Goal: Find specific page/section: Find specific page/section

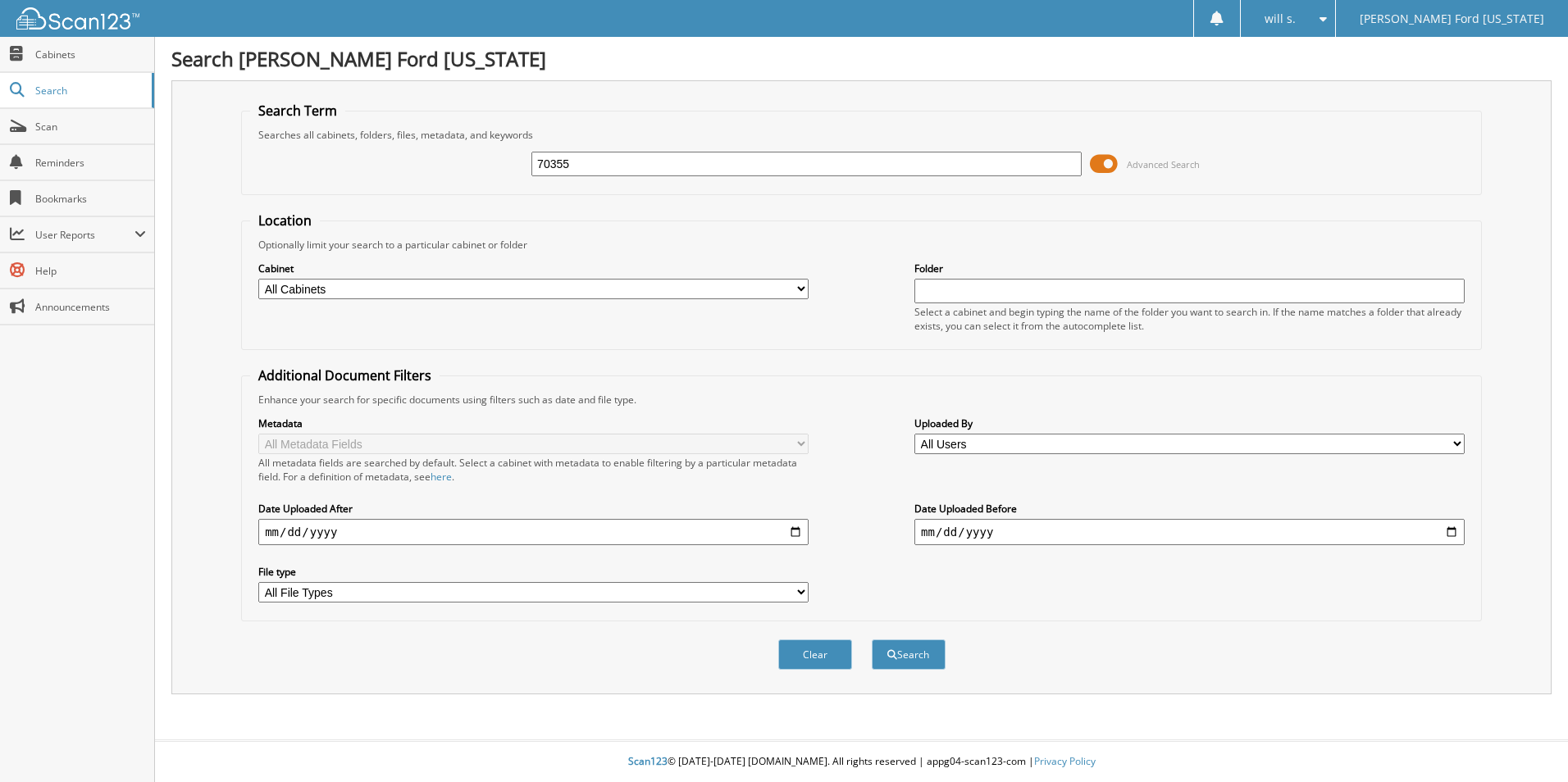
type input "70355"
click at [872, 640] on button "Search" at bounding box center [909, 655] width 74 height 30
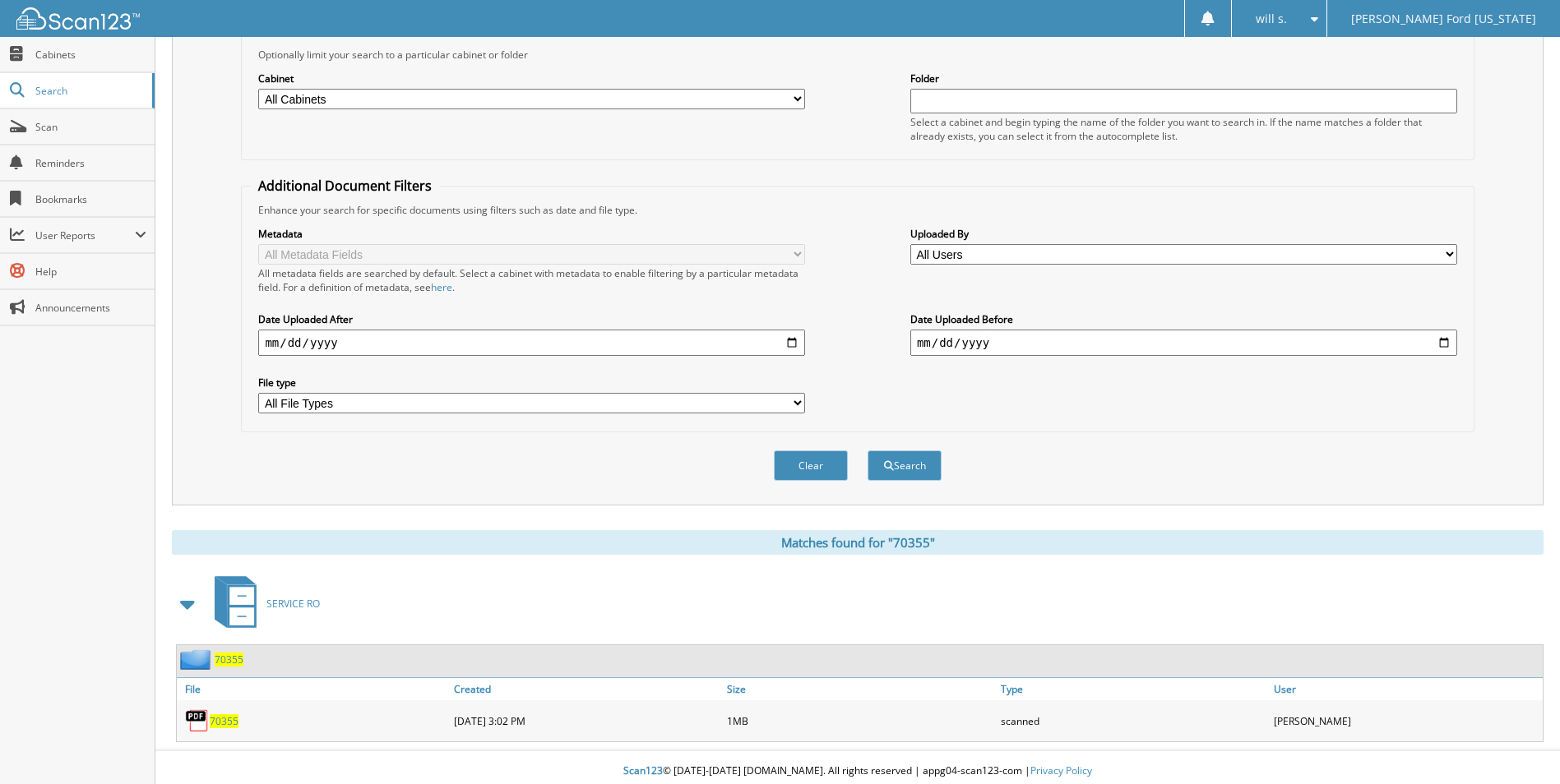
scroll to position [199, 0]
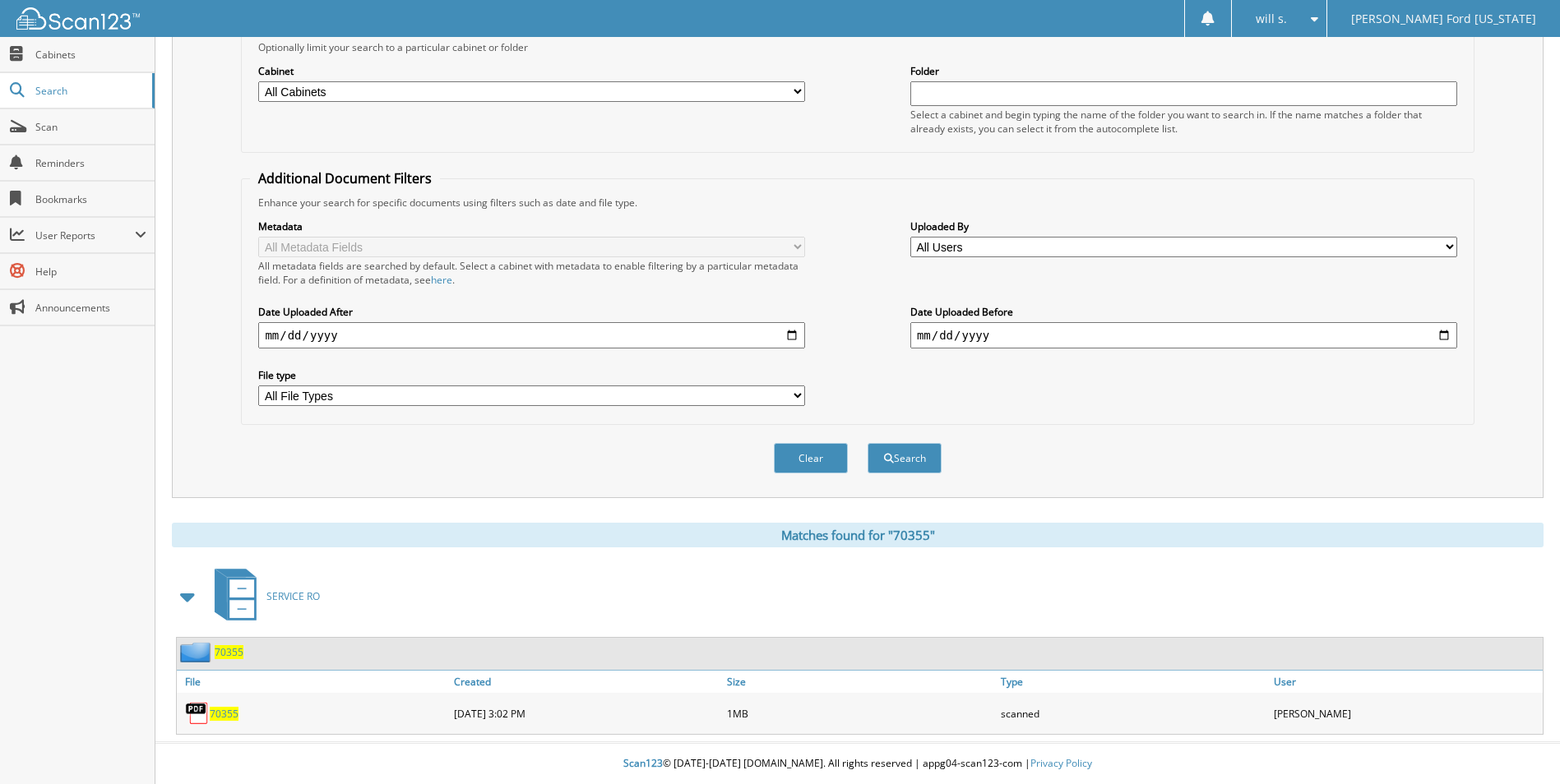
click at [228, 714] on span "70355" at bounding box center [224, 714] width 29 height 14
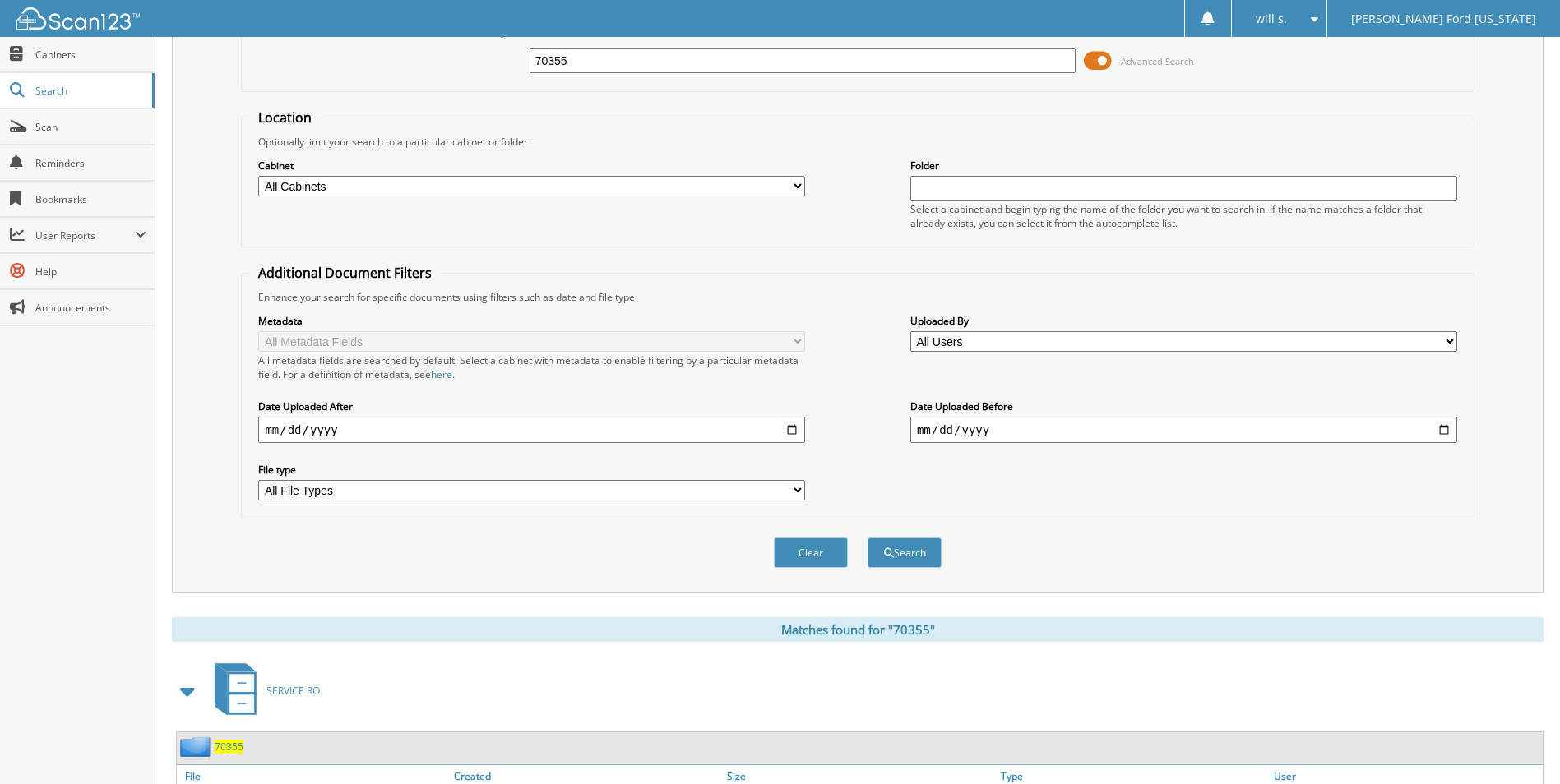
scroll to position [0, 0]
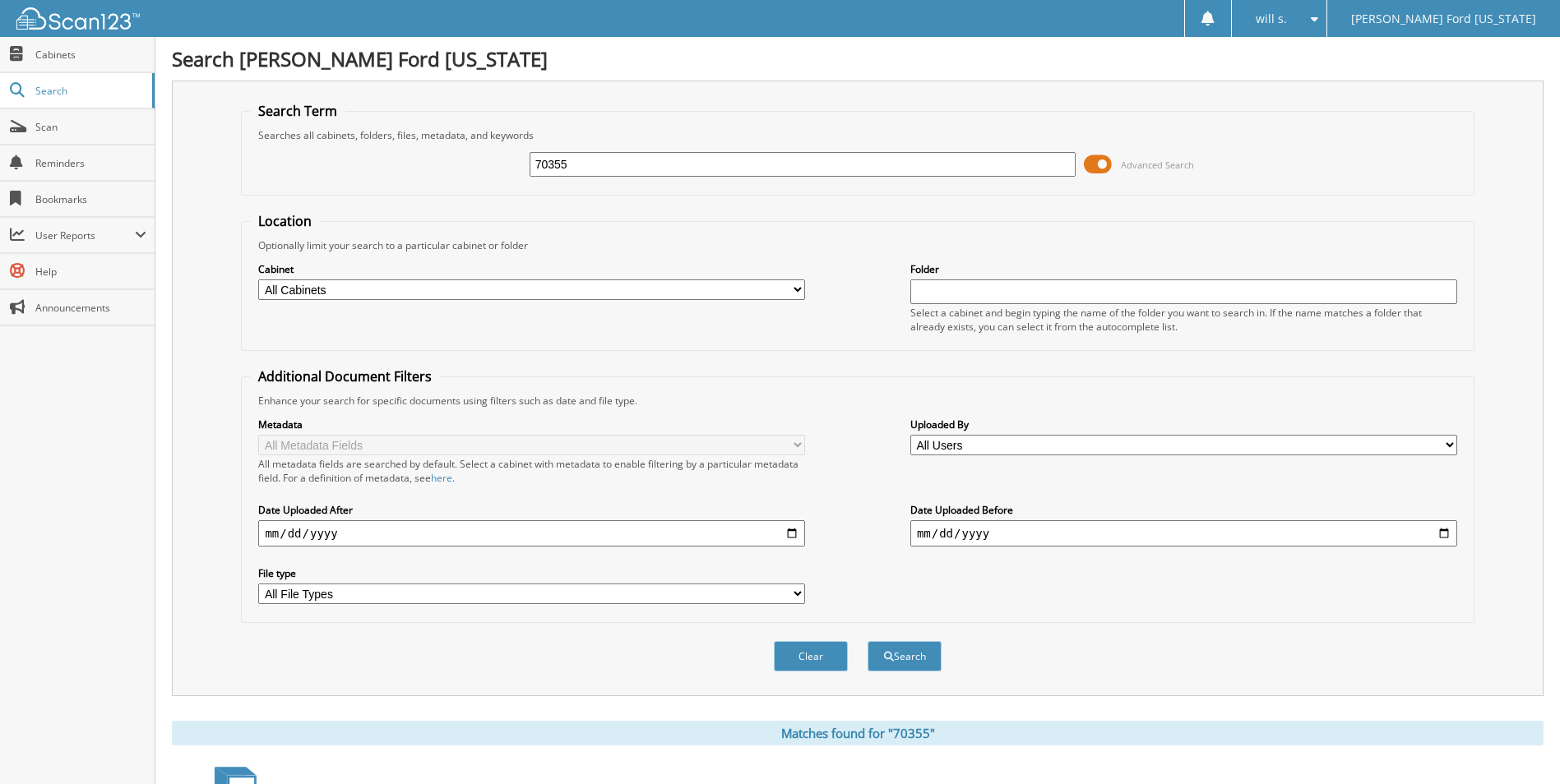
drag, startPoint x: 576, startPoint y: 164, endPoint x: 386, endPoint y: 191, distance: 191.9
click at [386, 190] on fieldset "Search Term Searches all cabinets, folders, files, metadata, and keywords 70355…" at bounding box center [857, 149] width 1232 height 94
type input "69281"
click at [908, 651] on button "Search" at bounding box center [904, 656] width 74 height 30
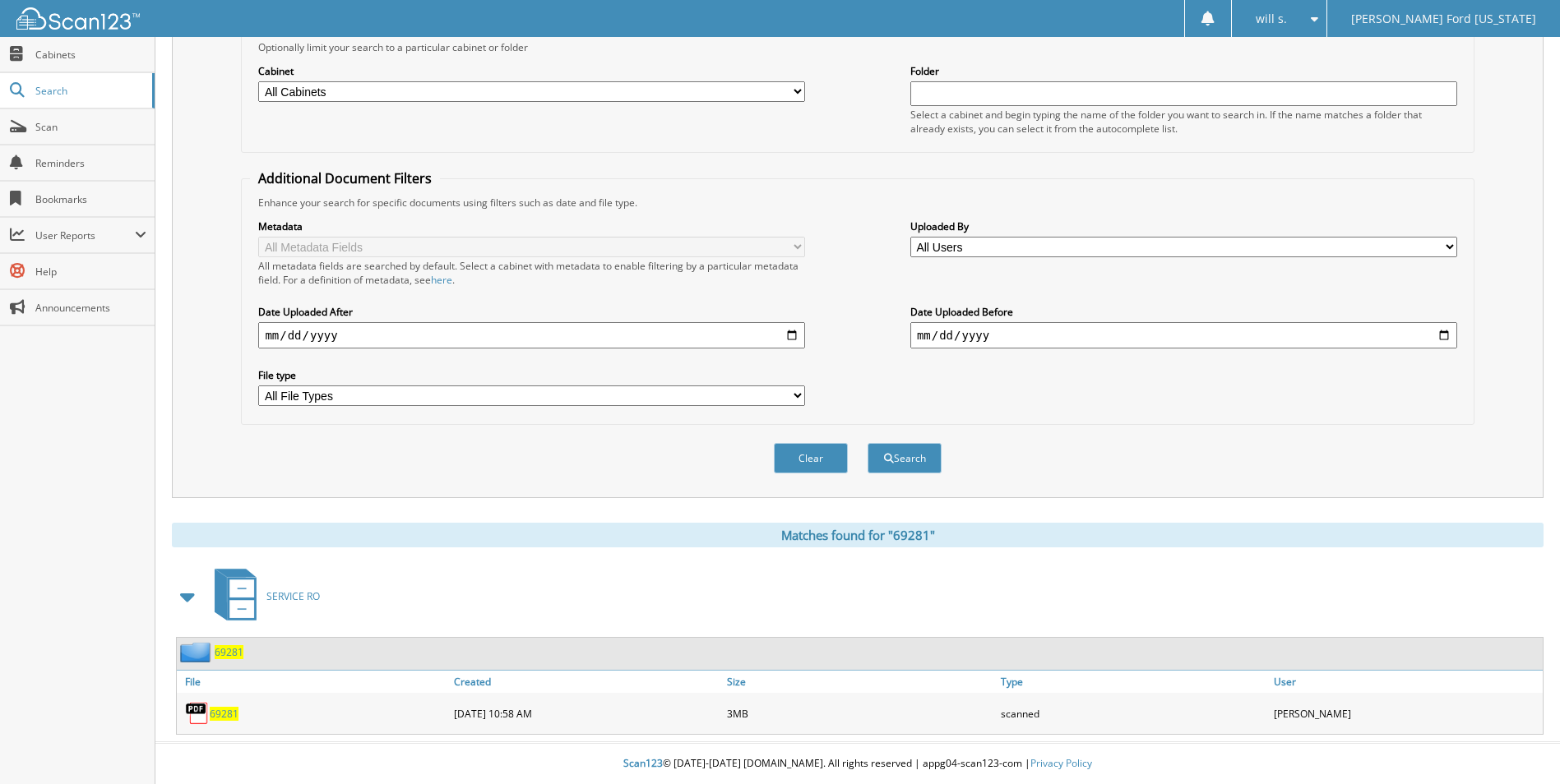
click at [223, 715] on span "69281" at bounding box center [224, 714] width 29 height 14
